Goal: Task Accomplishment & Management: Use online tool/utility

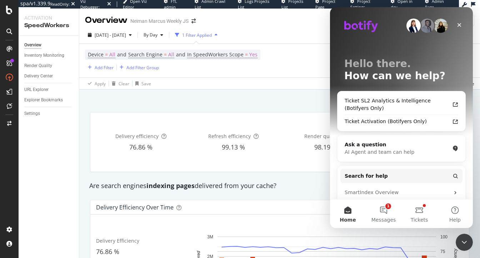
scroll to position [255, 0]
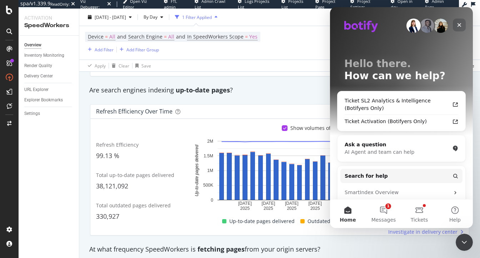
click at [461, 24] on icon "Close" at bounding box center [460, 25] width 6 height 6
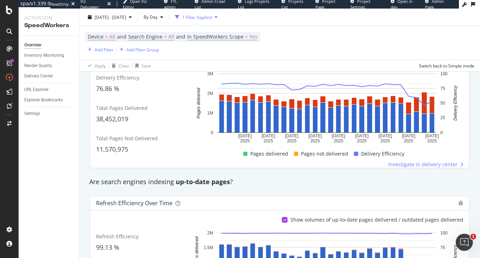
scroll to position [0, 0]
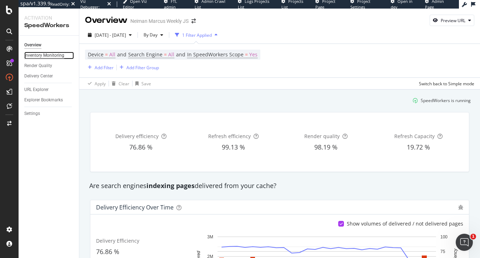
click at [46, 59] on div "Inventory Monitoring" at bounding box center [44, 56] width 40 height 8
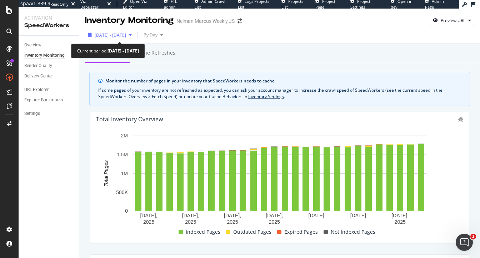
click at [126, 38] on span "2025 Sep. 16th - Oct. 13th" at bounding box center [110, 35] width 31 height 6
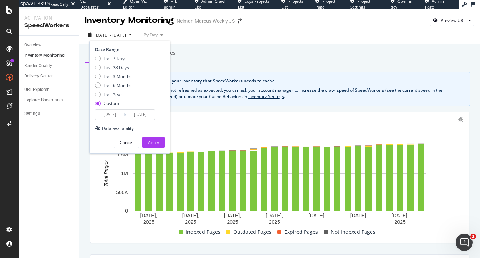
click at [138, 115] on input "2025/10/13" at bounding box center [140, 115] width 29 height 10
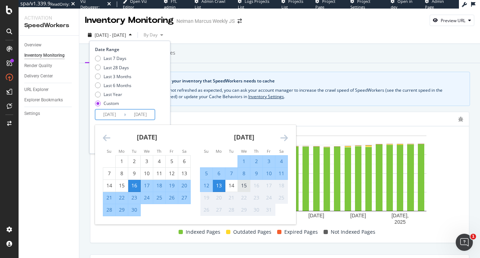
click at [241, 186] on div "15" at bounding box center [244, 185] width 12 height 7
type input "2025/10/15"
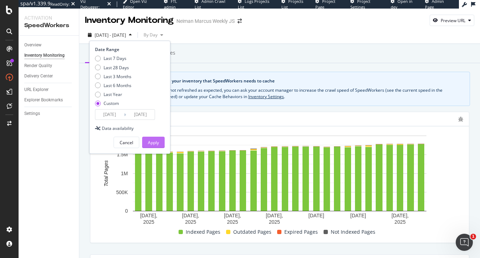
click at [152, 144] on div "Apply" at bounding box center [153, 143] width 11 height 6
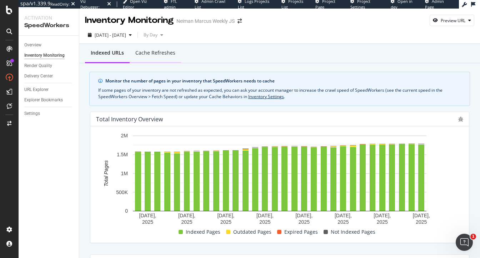
click at [150, 52] on div "Cache refreshes" at bounding box center [155, 52] width 40 height 7
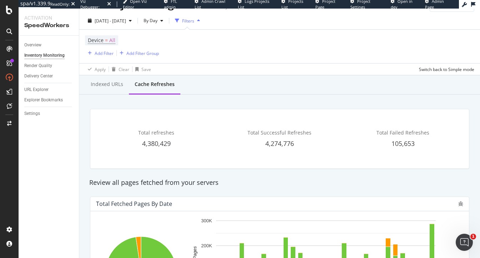
scroll to position [14, 0]
click at [102, 84] on div "Indexed URLs" at bounding box center [107, 84] width 33 height 7
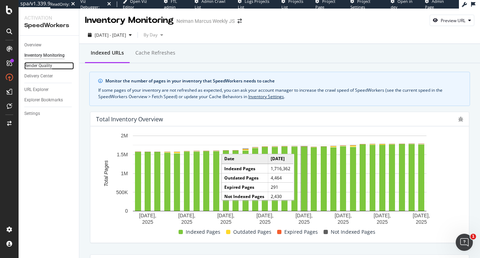
click at [39, 64] on div "Render Quality" at bounding box center [38, 66] width 28 height 8
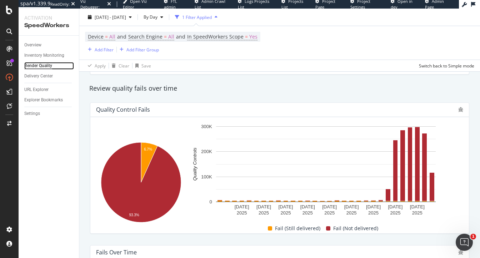
scroll to position [78, 0]
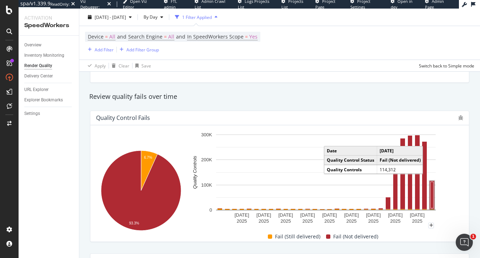
click at [433, 190] on rect "A chart." at bounding box center [432, 195] width 3 height 26
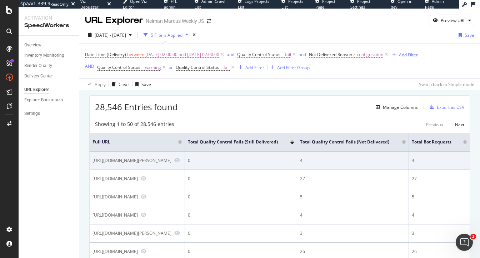
scroll to position [0, 77]
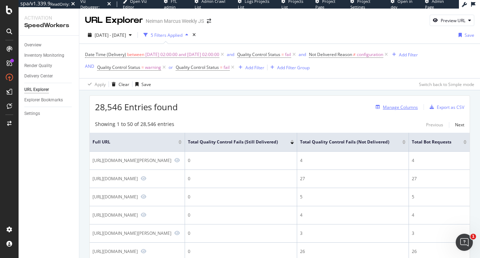
click at [399, 107] on div "Manage Columns" at bounding box center [400, 107] width 35 height 6
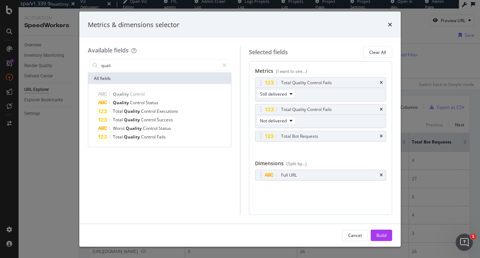
type input "quali"
click at [54, 51] on div "Metrics & dimensions selector Available fields quali All fields Quality Control…" at bounding box center [240, 129] width 480 height 258
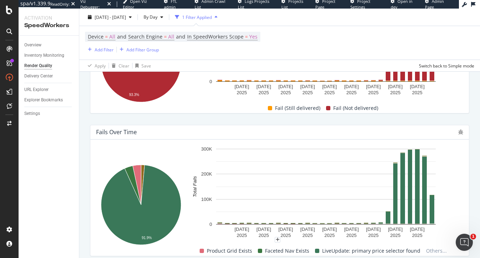
scroll to position [261, 0]
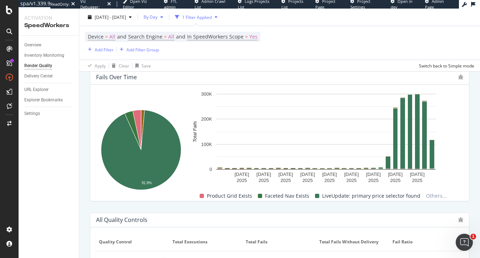
click at [166, 18] on div "button" at bounding box center [162, 17] width 9 height 4
click at [169, 34] on span "By Hour" at bounding box center [170, 31] width 19 height 6
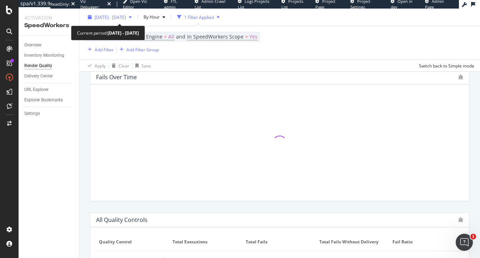
click at [126, 15] on span "2025 Sep. 16th - Oct. 15th" at bounding box center [110, 17] width 31 height 6
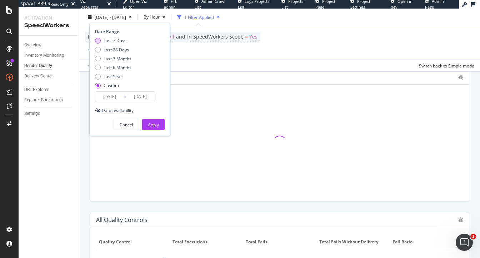
click at [128, 42] on div "Last 7 Days" at bounding box center [113, 41] width 36 height 6
type input "2025/10/09"
click at [158, 122] on div "Apply" at bounding box center [153, 125] width 11 height 6
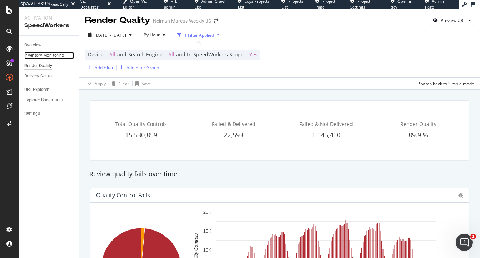
click at [48, 56] on div "Inventory Monitoring" at bounding box center [44, 56] width 40 height 8
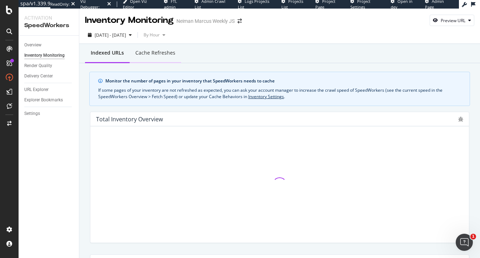
click at [157, 54] on div "Cache refreshes" at bounding box center [155, 52] width 40 height 7
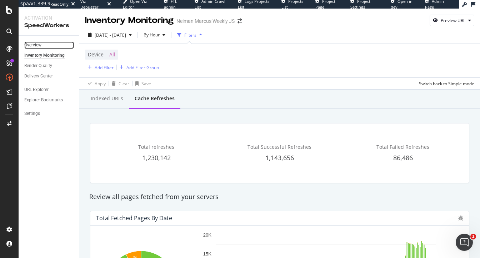
click at [44, 44] on link "Overview" at bounding box center [49, 45] width 50 height 8
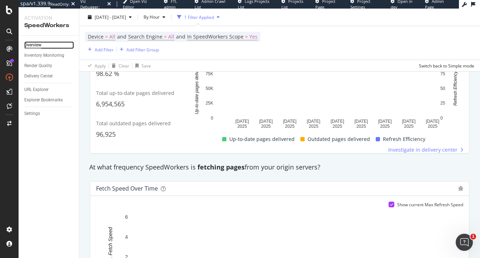
scroll to position [372, 0]
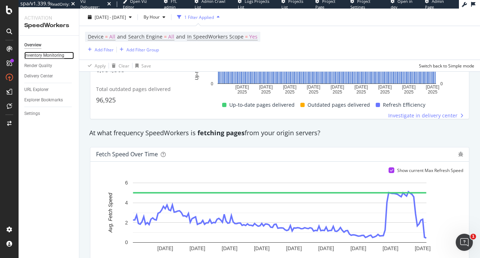
click at [40, 57] on div "Inventory Monitoring" at bounding box center [44, 56] width 40 height 8
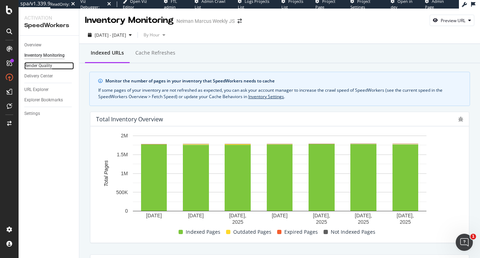
click at [39, 67] on div "Render Quality" at bounding box center [38, 66] width 28 height 8
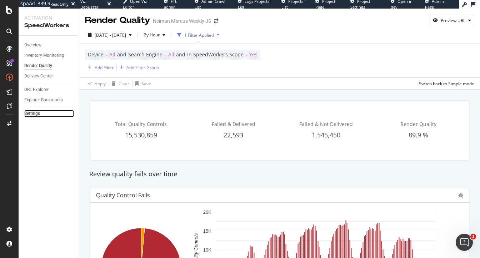
click at [30, 112] on div "Settings" at bounding box center [32, 114] width 16 height 8
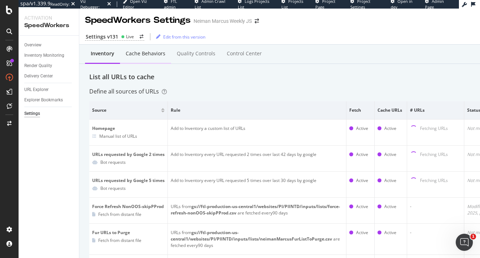
click at [135, 55] on div "Cache behaviors" at bounding box center [146, 53] width 40 height 7
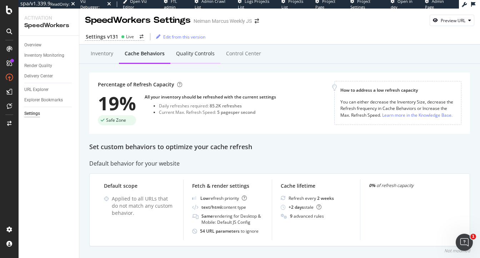
click at [182, 50] on div "Quality Controls" at bounding box center [195, 53] width 39 height 7
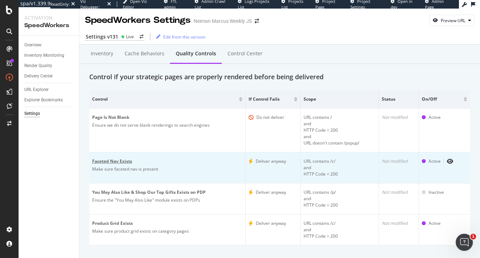
scroll to position [12, 0]
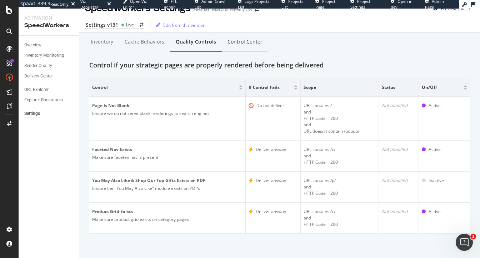
click at [233, 40] on div "Control Center" at bounding box center [245, 41] width 35 height 7
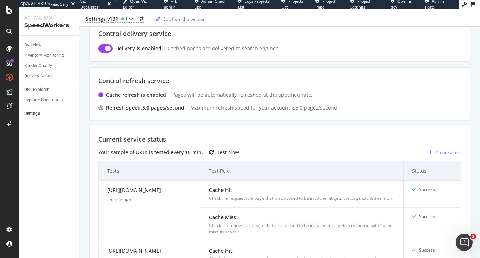
scroll to position [53, 0]
drag, startPoint x: 182, startPoint y: 51, endPoint x: 239, endPoint y: 55, distance: 56.9
click at [239, 55] on div "Control delivery service Delivery is enabled Cached pages are delivered to sear…" at bounding box center [279, 40] width 381 height 41
drag, startPoint x: 220, startPoint y: 45, endPoint x: 245, endPoint y: 51, distance: 25.8
click at [246, 52] on div "Delivery is enabled Cached pages are delivered to search engines." at bounding box center [279, 48] width 363 height 9
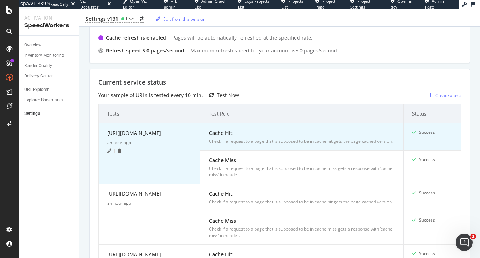
scroll to position [0, 0]
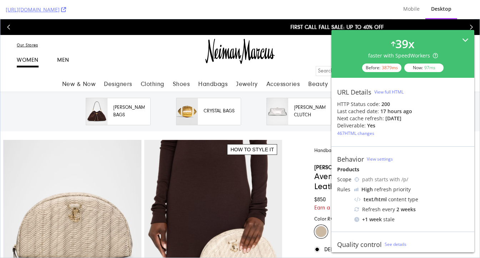
click at [464, 41] on icon at bounding box center [465, 40] width 6 height 6
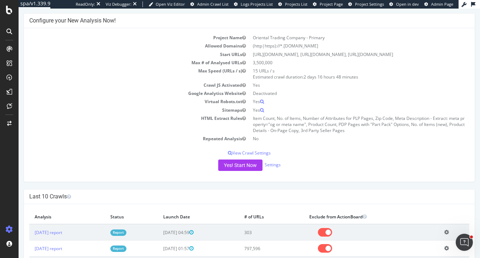
scroll to position [71, 0]
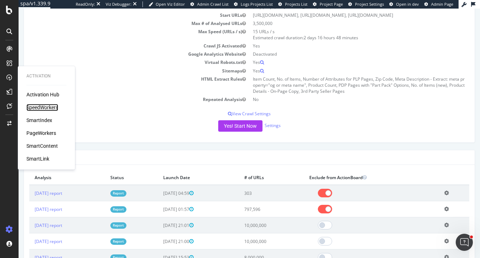
click at [40, 110] on div "SpeedWorkers" at bounding box center [42, 107] width 32 height 7
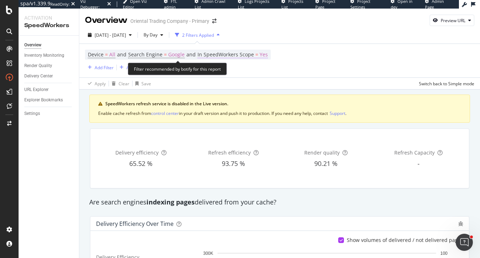
click at [265, 54] on span "Yes" at bounding box center [264, 55] width 8 height 10
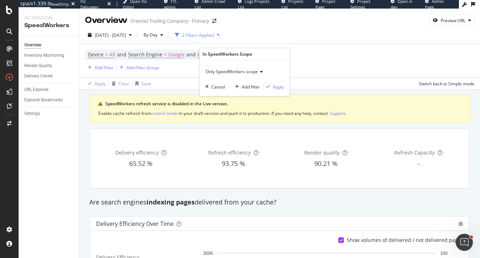
click at [245, 70] on span "Only SpeedWorkers scope" at bounding box center [232, 72] width 52 height 6
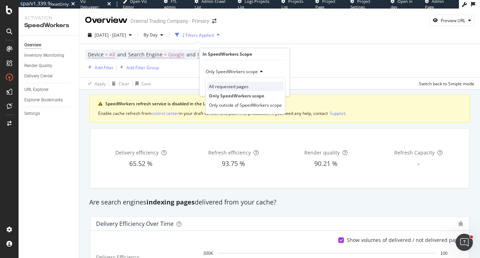
click at [238, 89] on span "All requested pages" at bounding box center [229, 87] width 40 height 6
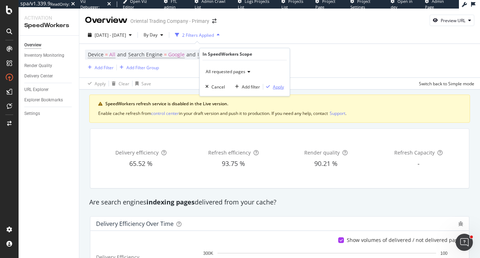
click at [279, 87] on div "Apply" at bounding box center [278, 87] width 11 height 6
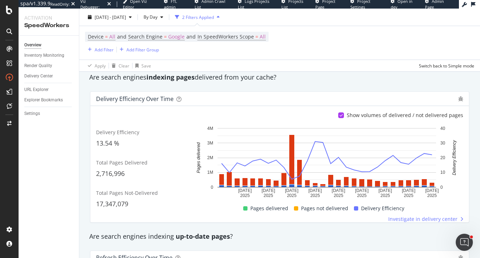
scroll to position [132, 0]
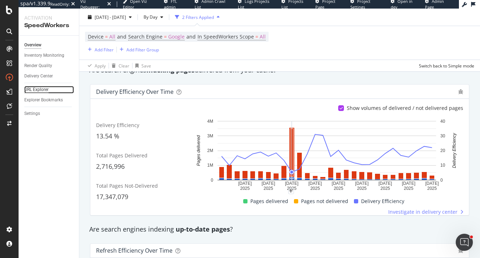
click at [37, 88] on div "URL Explorer" at bounding box center [36, 90] width 24 height 8
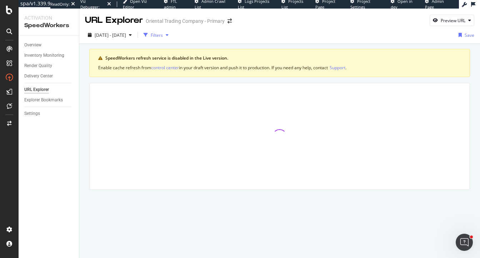
click at [163, 33] on div "Filters" at bounding box center [157, 35] width 12 height 6
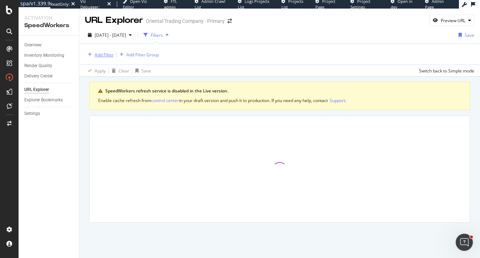
click at [106, 52] on div "Add Filter" at bounding box center [104, 55] width 19 height 6
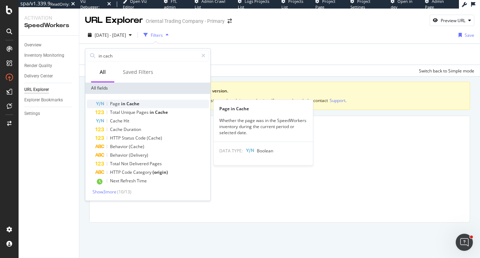
type input "in cach"
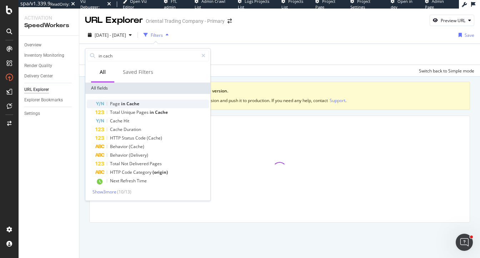
click at [129, 101] on span "Cache" at bounding box center [133, 104] width 13 height 6
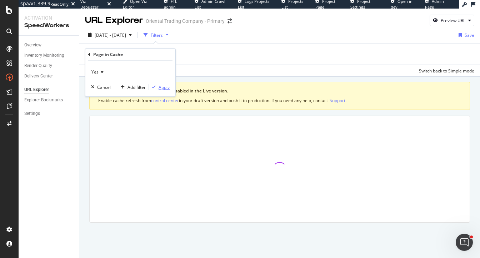
click at [163, 88] on div "Apply" at bounding box center [164, 87] width 11 height 6
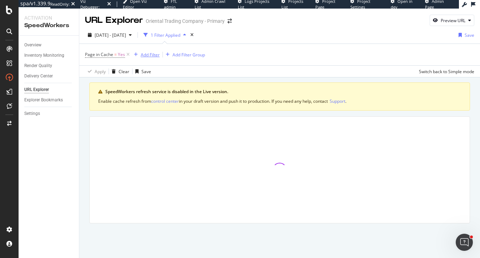
click at [154, 56] on div "Add Filter" at bounding box center [150, 55] width 19 height 6
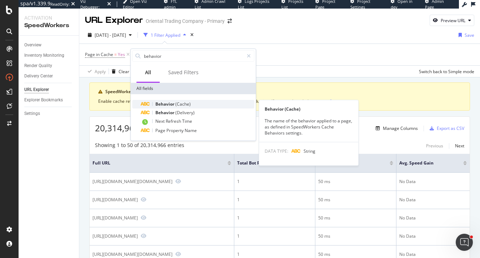
type input "behavior"
click at [174, 100] on div "Behavior (Cache)" at bounding box center [198, 104] width 114 height 9
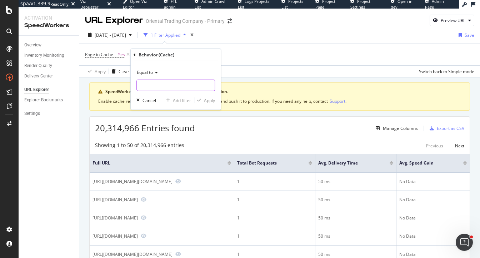
click at [166, 86] on input "text" at bounding box center [176, 85] width 78 height 11
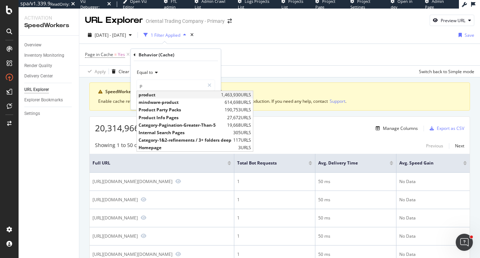
click at [168, 96] on span "product" at bounding box center [179, 95] width 81 height 6
type input "product"
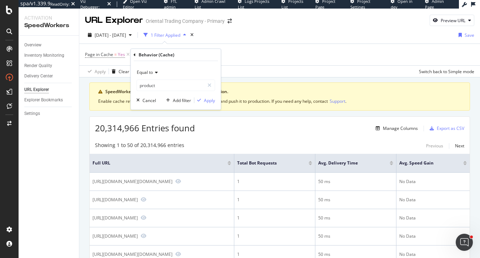
click at [212, 96] on div "Equal to product product Cancel Add filter Apply" at bounding box center [176, 85] width 90 height 49
click at [212, 100] on div "Apply" at bounding box center [209, 101] width 11 height 6
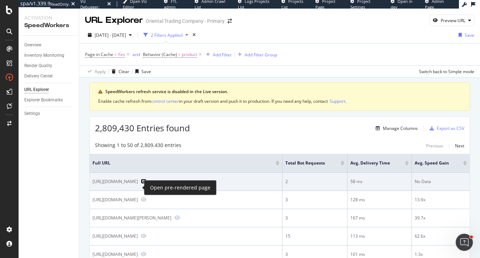
click at [141, 184] on icon "Preview https://www.mindware.orientaltrading.com/sale/doorbusters/13-year-olds/…" at bounding box center [144, 181] width 6 height 5
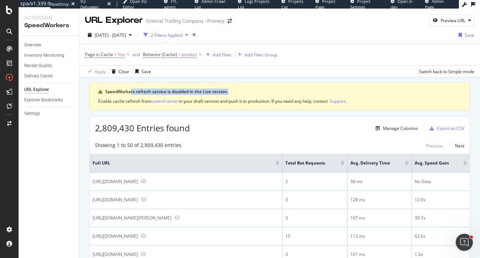
drag, startPoint x: 132, startPoint y: 90, endPoint x: 252, endPoint y: 94, distance: 119.4
click at [252, 94] on div "SpeedWorkers refresh service is disabled in the Live version." at bounding box center [283, 92] width 356 height 6
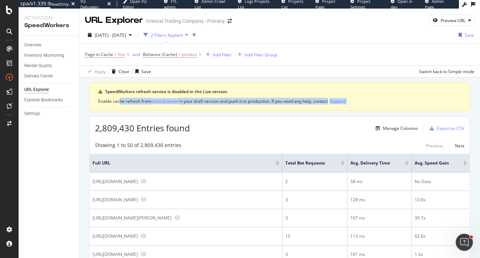
drag, startPoint x: 118, startPoint y: 101, endPoint x: 193, endPoint y: 105, distance: 74.4
click at [193, 105] on div "SpeedWorkers refresh service is disabled in the Live version. Enable cache refr…" at bounding box center [279, 97] width 381 height 28
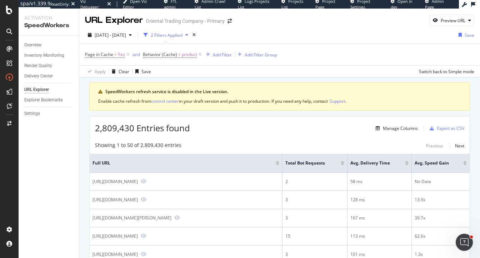
click at [211, 101] on div "Enable cache refresh from control center in your draft version and push it to p…" at bounding box center [279, 101] width 363 height 7
drag, startPoint x: 226, startPoint y: 100, endPoint x: 261, endPoint y: 102, distance: 35.0
click at [261, 102] on div "Enable cache refresh from control center in your draft version and push it to p…" at bounding box center [279, 101] width 363 height 7
drag, startPoint x: 144, startPoint y: 90, endPoint x: 221, endPoint y: 93, distance: 77.2
click at [221, 93] on div "SpeedWorkers refresh service is disabled in the Live version." at bounding box center [283, 92] width 356 height 6
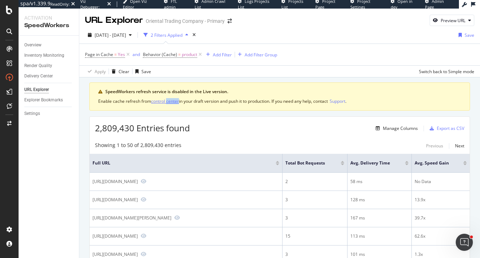
click at [160, 100] on div "control center" at bounding box center [165, 101] width 28 height 6
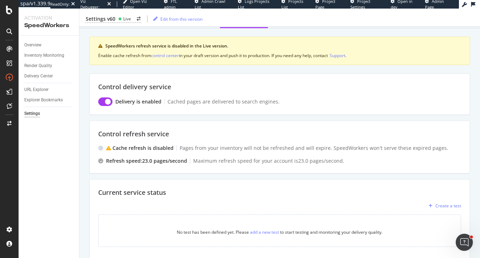
scroll to position [38, 0]
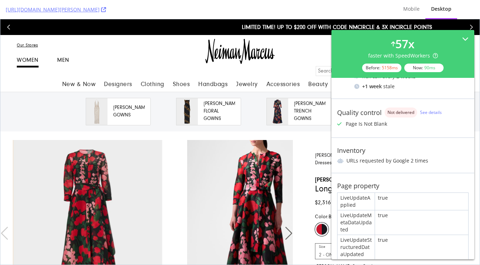
scroll to position [132, 0]
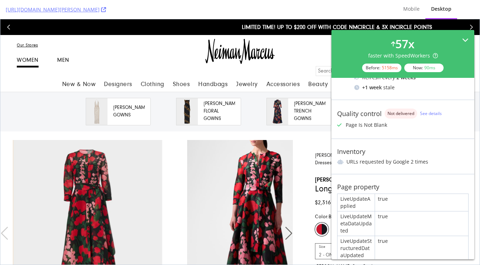
click at [465, 40] on icon at bounding box center [465, 40] width 6 height 6
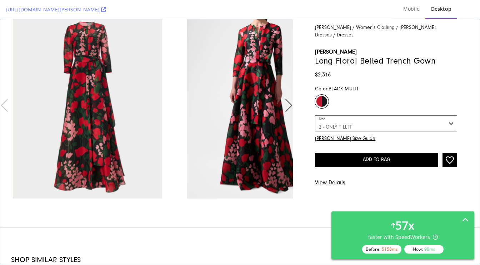
scroll to position [169, 0]
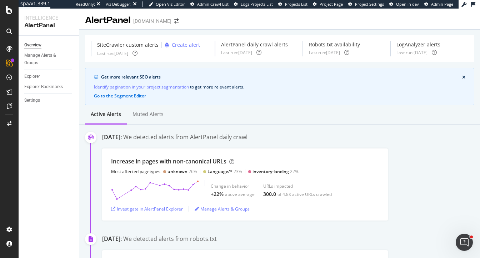
scroll to position [1086, 0]
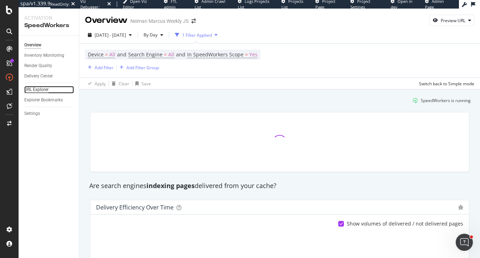
click at [31, 86] on div "URL Explorer" at bounding box center [36, 90] width 24 height 8
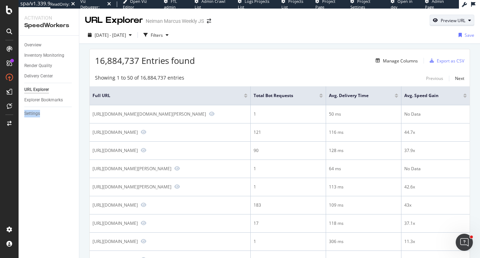
click at [449, 22] on div "Preview URL" at bounding box center [453, 21] width 25 height 6
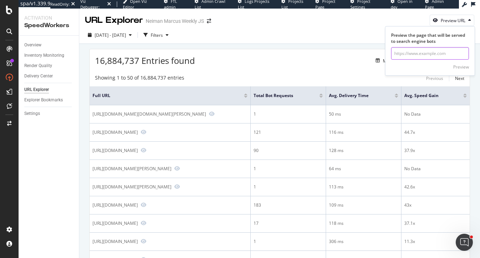
click at [414, 53] on input "url" at bounding box center [430, 53] width 78 height 13
paste input "https://www.neimanmarcus.com/p/veronica-beard-miller-dickey-jacket-prod28467048…"
type input "https://www.neimanmarcus.com/p/veronica-beard-miller-dickey-jacket-prod28467048…"
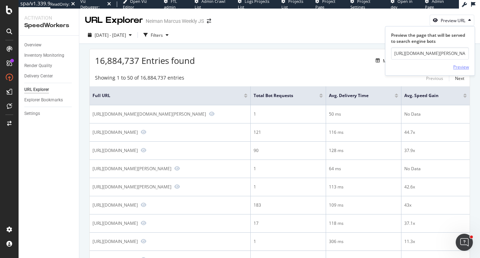
click at [458, 68] on div "Preview" at bounding box center [462, 67] width 16 height 6
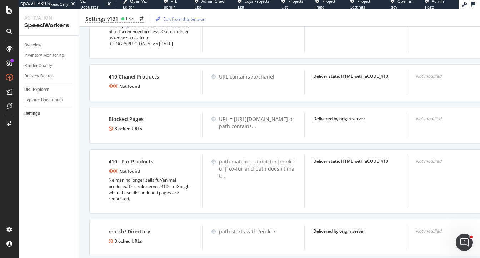
scroll to position [836, 0]
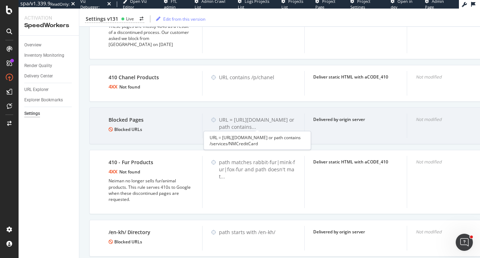
click at [236, 125] on div "URL = [URL][DOMAIN_NAME] or path contains ..." at bounding box center [257, 124] width 77 height 14
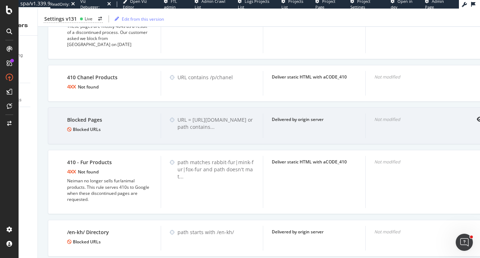
scroll to position [0, 61]
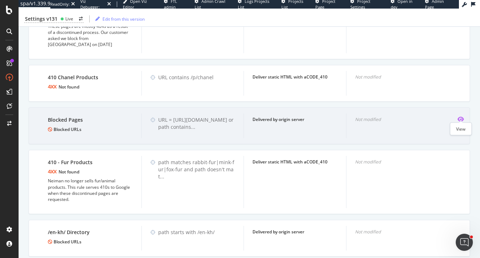
click at [462, 117] on icon "eye" at bounding box center [461, 120] width 6 height 6
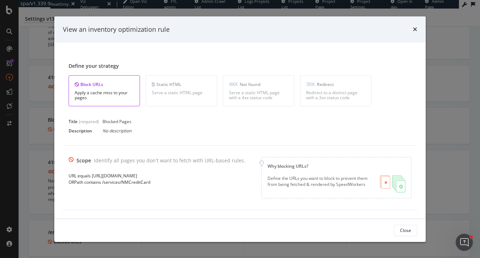
drag, startPoint x: 92, startPoint y: 175, endPoint x: 170, endPoint y: 176, distance: 78.3
click at [170, 176] on div "URL equals [URL][DOMAIN_NAME]" at bounding box center [157, 176] width 177 height 6
copy div "[URL][DOMAIN_NAME]"
